Goal: Information Seeking & Learning: Learn about a topic

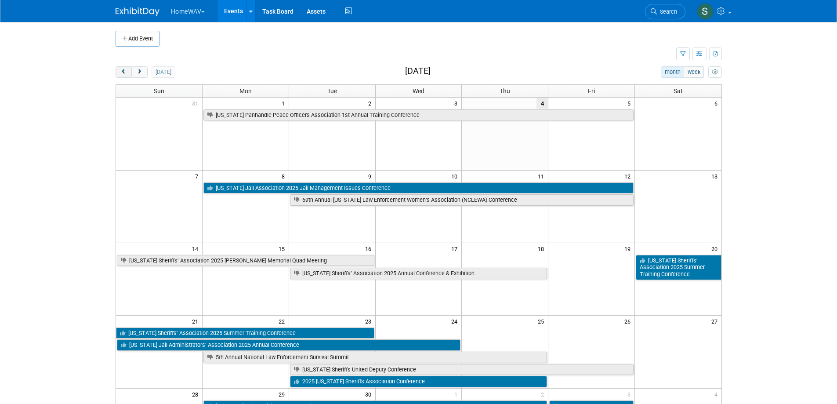
click at [122, 71] on span "prev" at bounding box center [123, 72] width 7 height 6
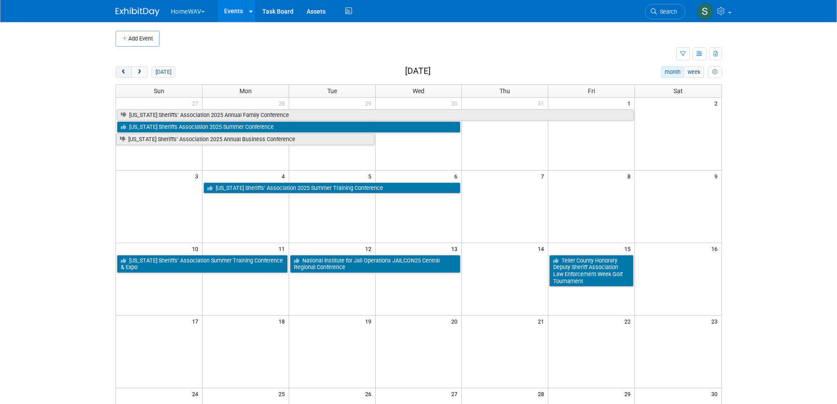
click at [125, 74] on span "prev" at bounding box center [123, 72] width 7 height 6
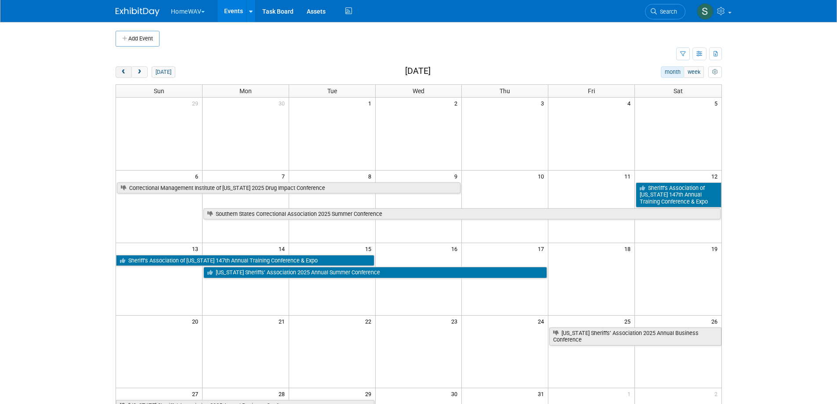
click at [126, 73] on span "prev" at bounding box center [123, 72] width 7 height 6
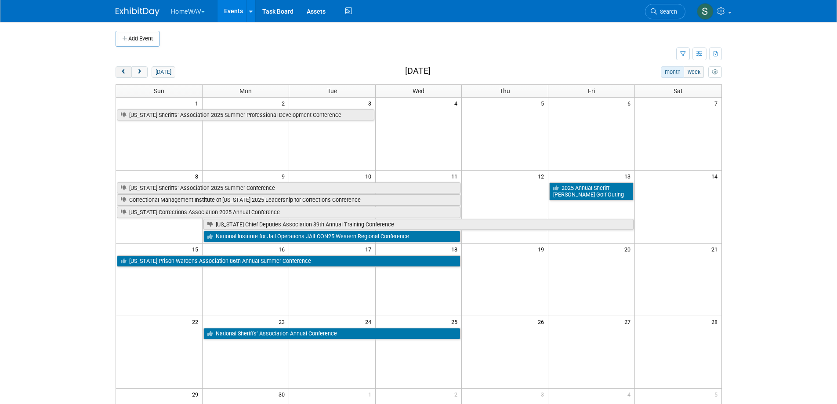
click at [126, 73] on span "prev" at bounding box center [123, 72] width 7 height 6
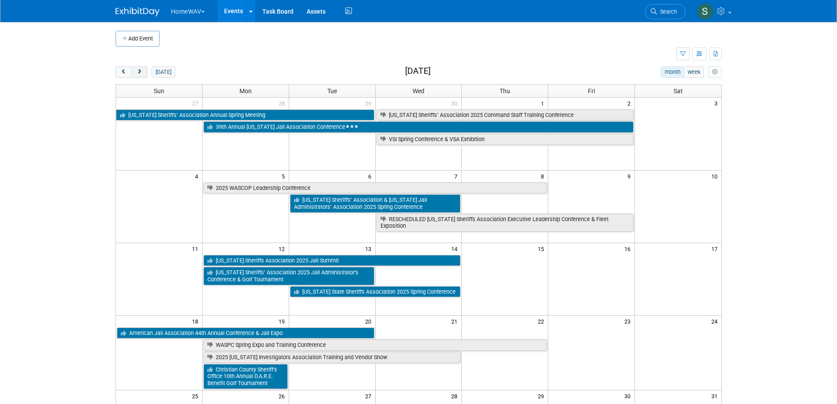
click at [142, 71] on span "next" at bounding box center [139, 72] width 7 height 6
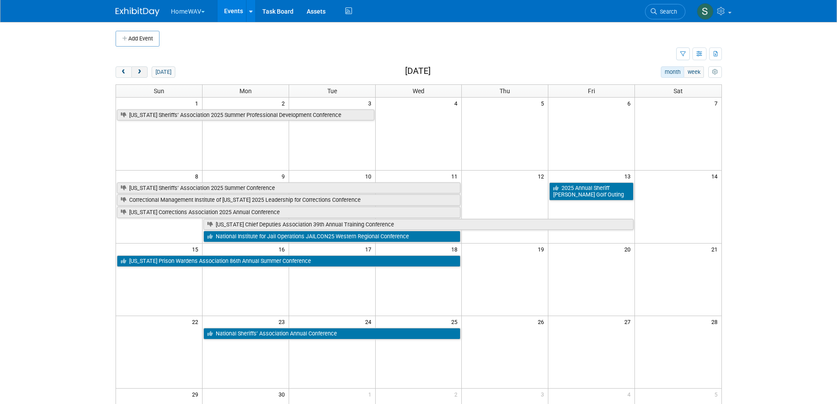
click at [142, 71] on span "next" at bounding box center [139, 72] width 7 height 6
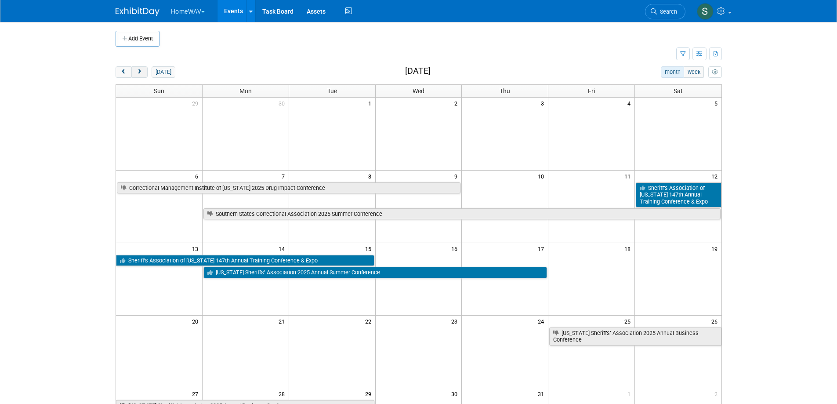
click at [141, 72] on span "next" at bounding box center [139, 72] width 7 height 6
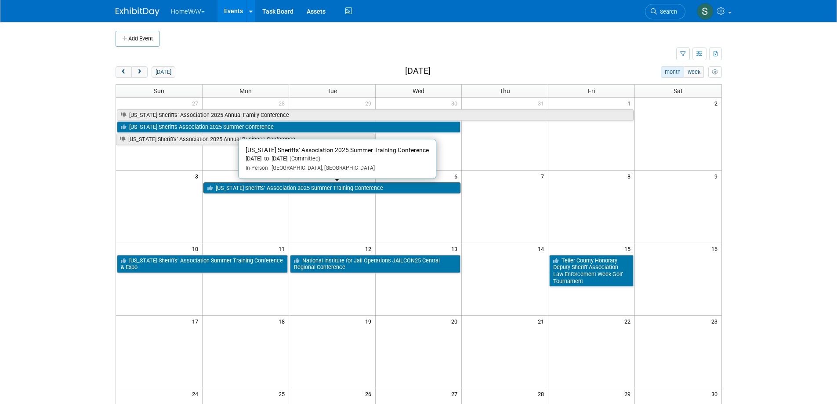
click at [266, 189] on link "[US_STATE] Sheriffs’ Association 2025 Summer Training Conference" at bounding box center [331, 187] width 257 height 11
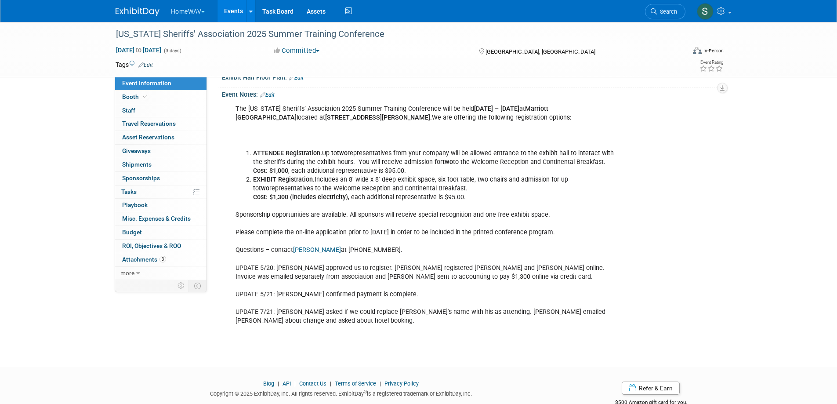
scroll to position [176, 0]
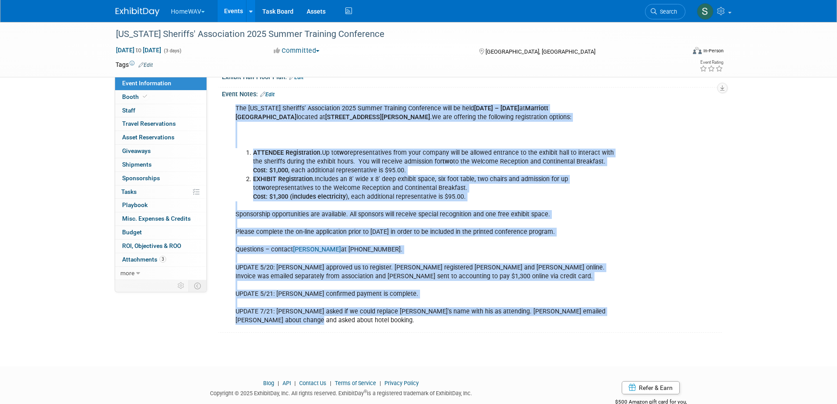
drag, startPoint x: 273, startPoint y: 319, endPoint x: 226, endPoint y: 310, distance: 48.2
click at [226, 310] on div "The [US_STATE] Sheriffs’ Association 2025 Summer Training Conference will be he…" at bounding box center [472, 213] width 500 height 232
click at [271, 319] on div "The [US_STATE] Sheriffs’ Association 2025 Summer Training Conference will be he…" at bounding box center [427, 214] width 396 height 229
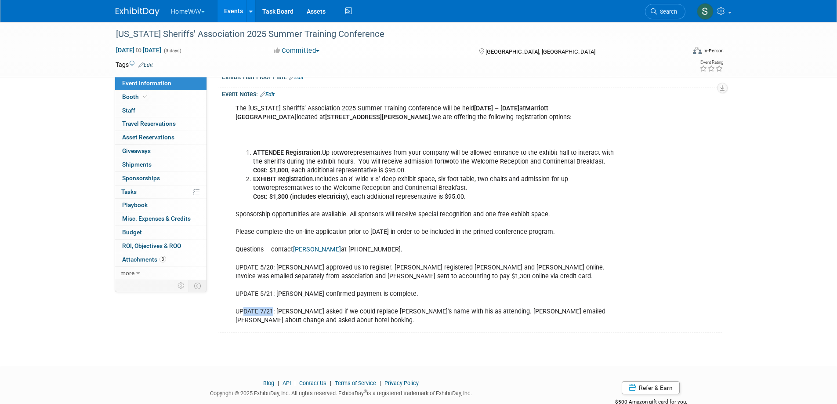
drag, startPoint x: 253, startPoint y: 310, endPoint x: 245, endPoint y: 310, distance: 8.8
click at [245, 310] on div "The [US_STATE] Sheriffs’ Association 2025 Summer Training Conference will be he…" at bounding box center [427, 214] width 396 height 229
click at [360, 295] on div "The [US_STATE] Sheriffs’ Association 2025 Summer Training Conference will be he…" at bounding box center [427, 214] width 396 height 229
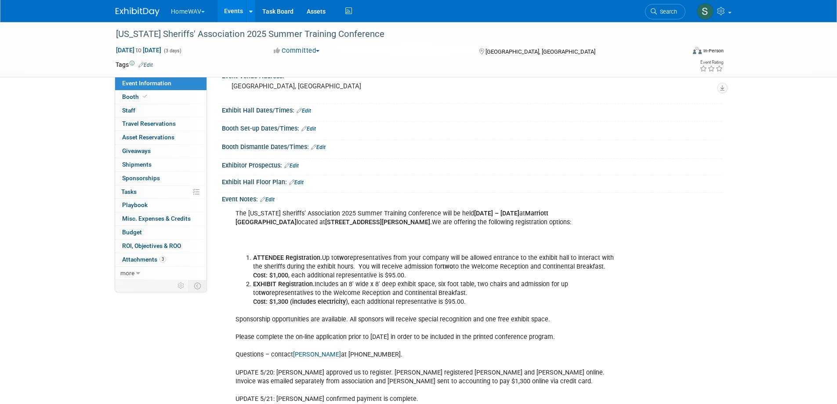
scroll to position [68, 0]
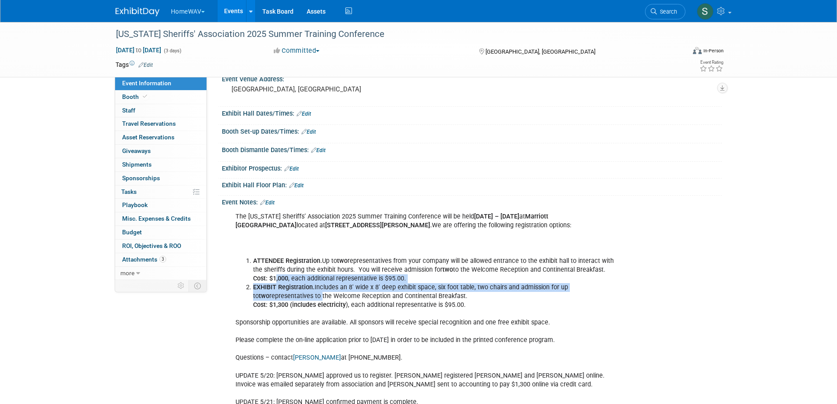
drag, startPoint x: 321, startPoint y: 295, endPoint x: 277, endPoint y: 277, distance: 48.0
click at [277, 277] on ol "ATTENDEE Registration. Up to two representatives from your company will be allo…" at bounding box center [427, 282] width 384 height 53
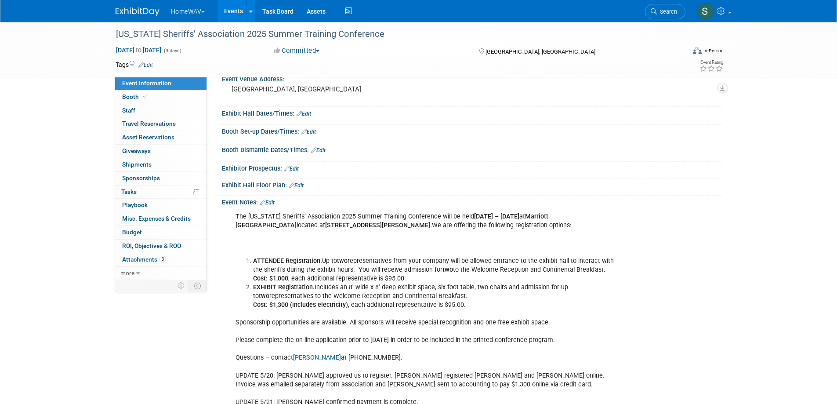
click at [325, 245] on div "The [US_STATE] Sheriffs’ Association 2025 Summer Training Conference will be he…" at bounding box center [427, 322] width 396 height 229
click at [130, 99] on span "Booth" at bounding box center [135, 96] width 27 height 7
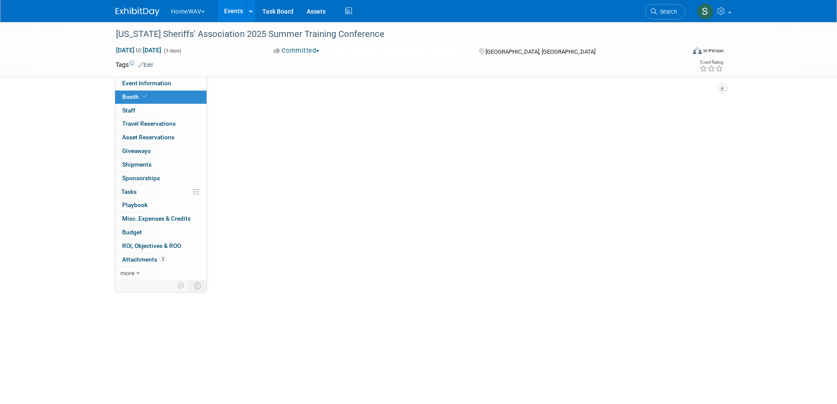
scroll to position [0, 0]
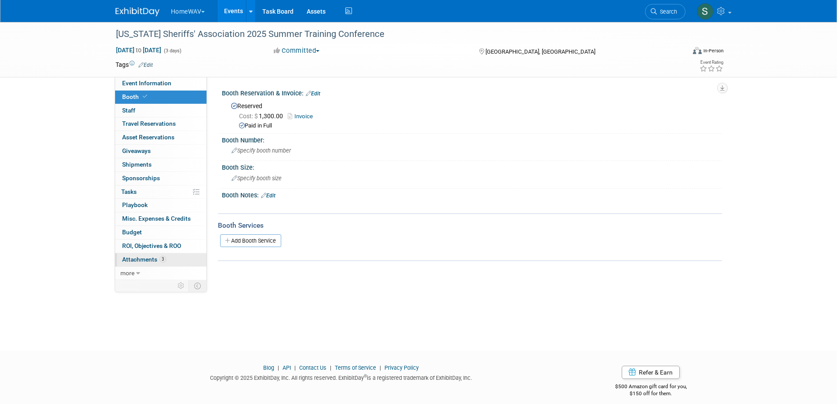
click at [148, 262] on span "Attachments 3" at bounding box center [144, 259] width 44 height 7
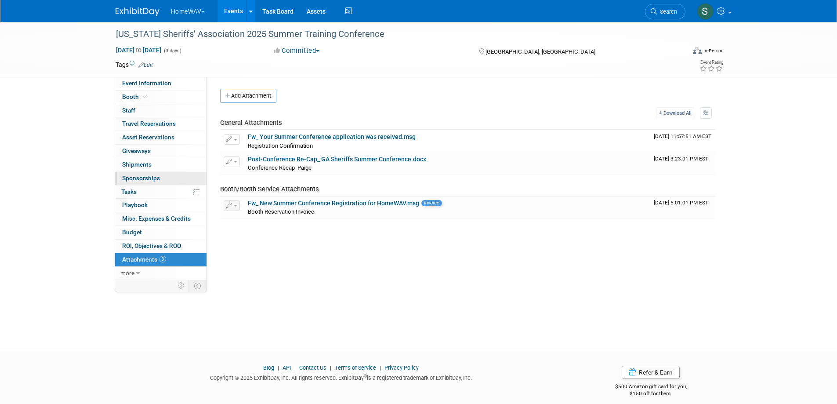
click at [140, 179] on span "Sponsorships 0" at bounding box center [141, 177] width 38 height 7
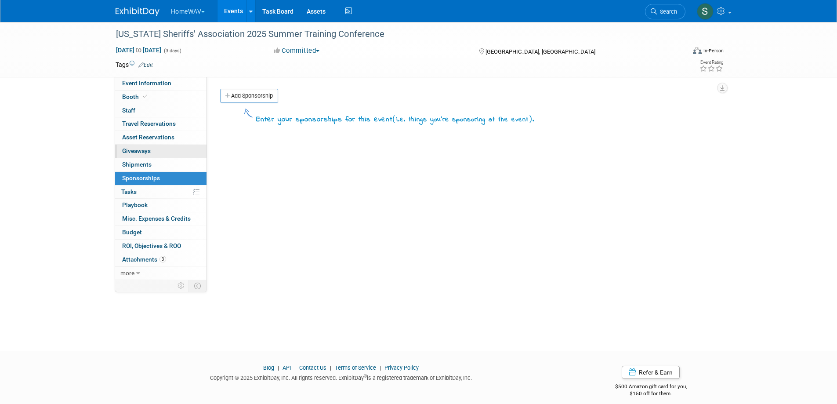
click at [143, 150] on span "Giveaways 0" at bounding box center [136, 150] width 29 height 7
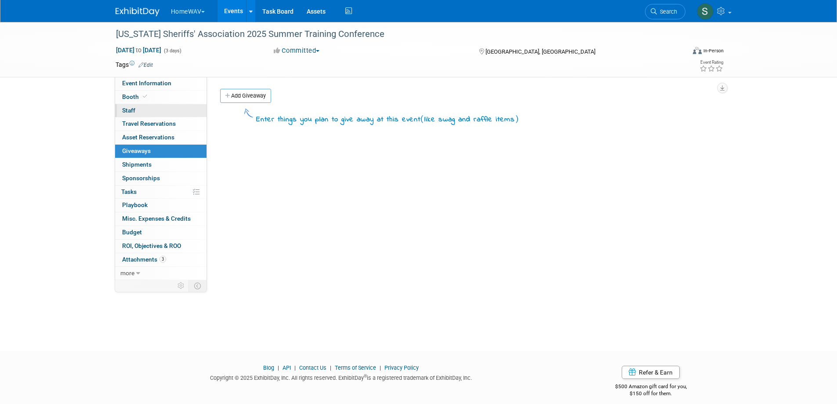
click at [147, 108] on link "0 Staff 0" at bounding box center [160, 110] width 91 height 13
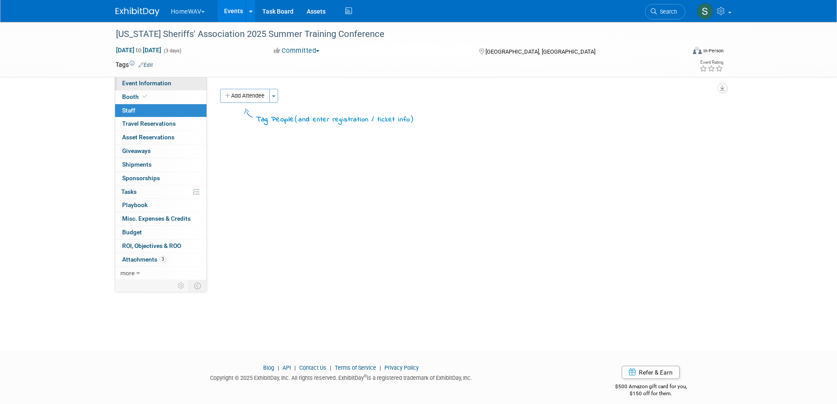
click at [147, 86] on span "Event Information" at bounding box center [146, 82] width 49 height 7
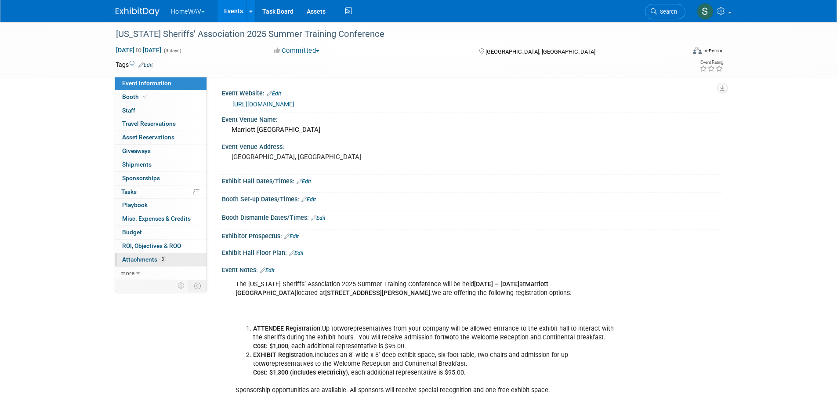
click at [138, 256] on span "Attachments 3" at bounding box center [144, 259] width 44 height 7
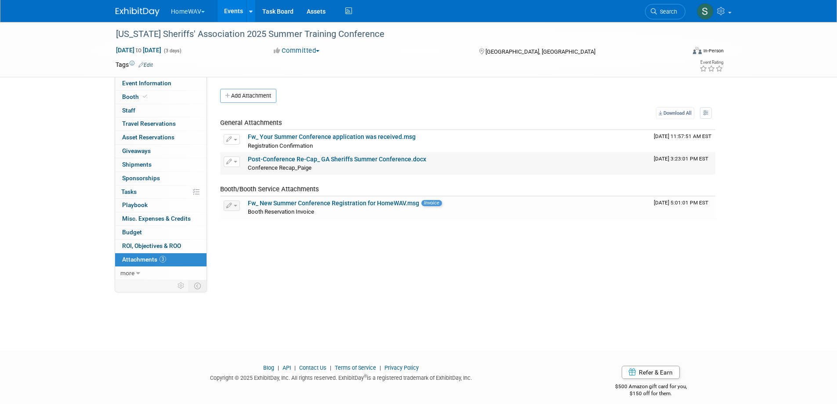
click at [285, 155] on link "Post-Conference Re-Cap_ GA Sheriffs Summer Conference.docx" at bounding box center [337, 158] width 178 height 7
